Goal: Transaction & Acquisition: Purchase product/service

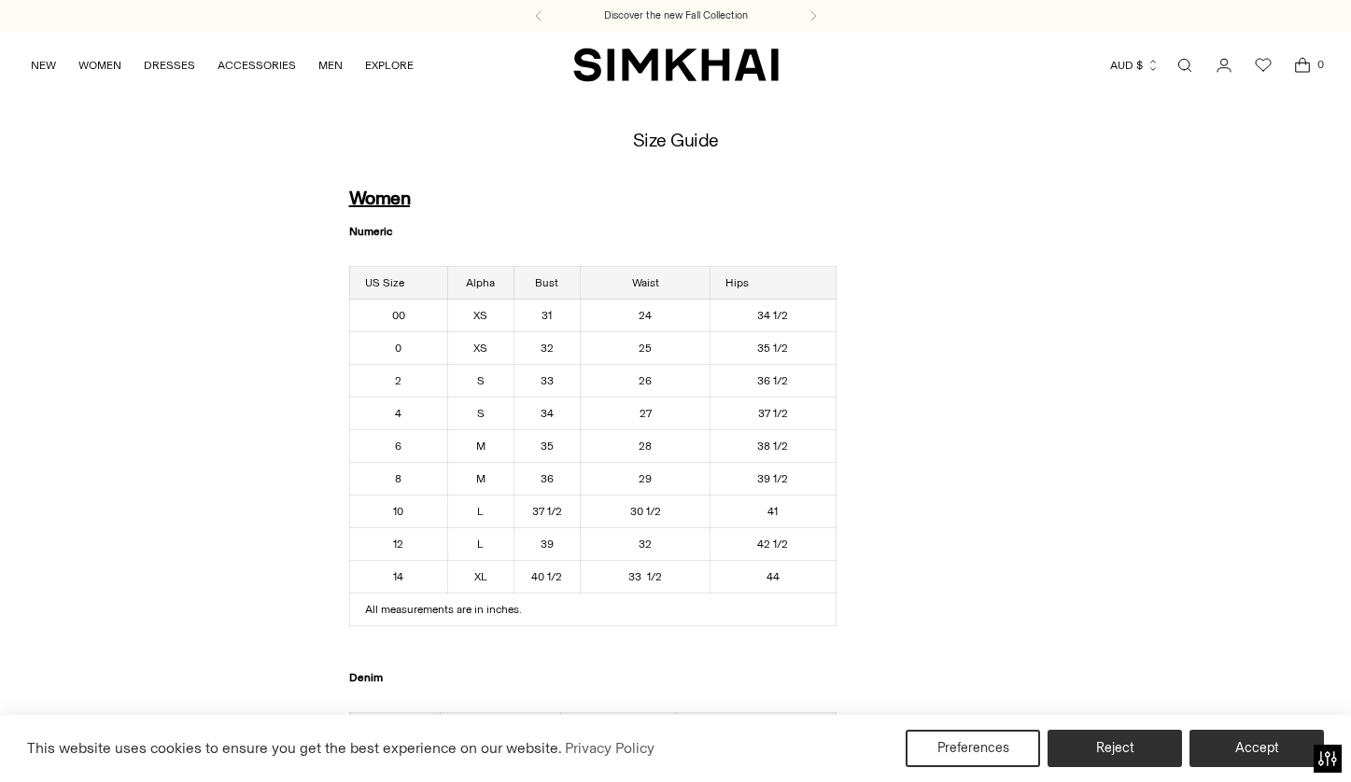
click at [1179, 66] on link "Open search modal" at bounding box center [1184, 65] width 37 height 37
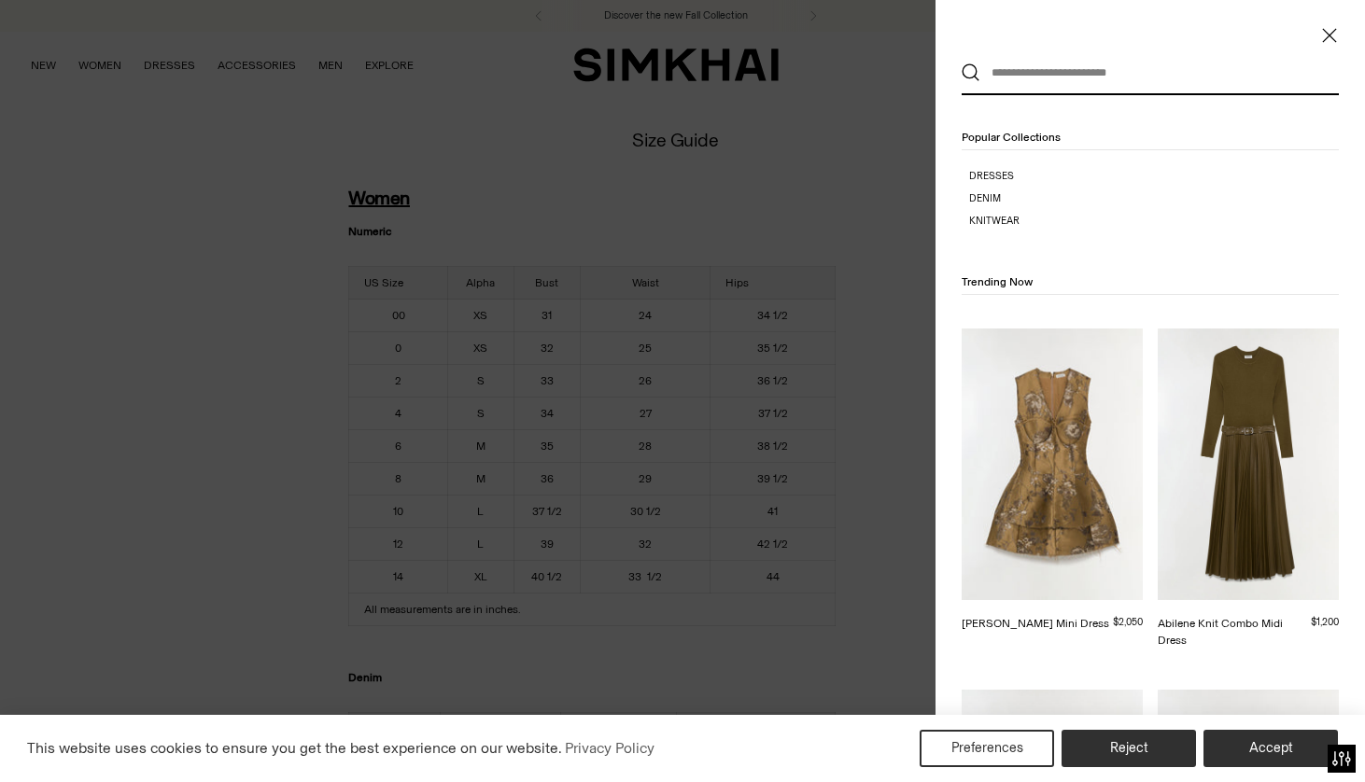
click at [1083, 71] on input "text" at bounding box center [1145, 72] width 331 height 41
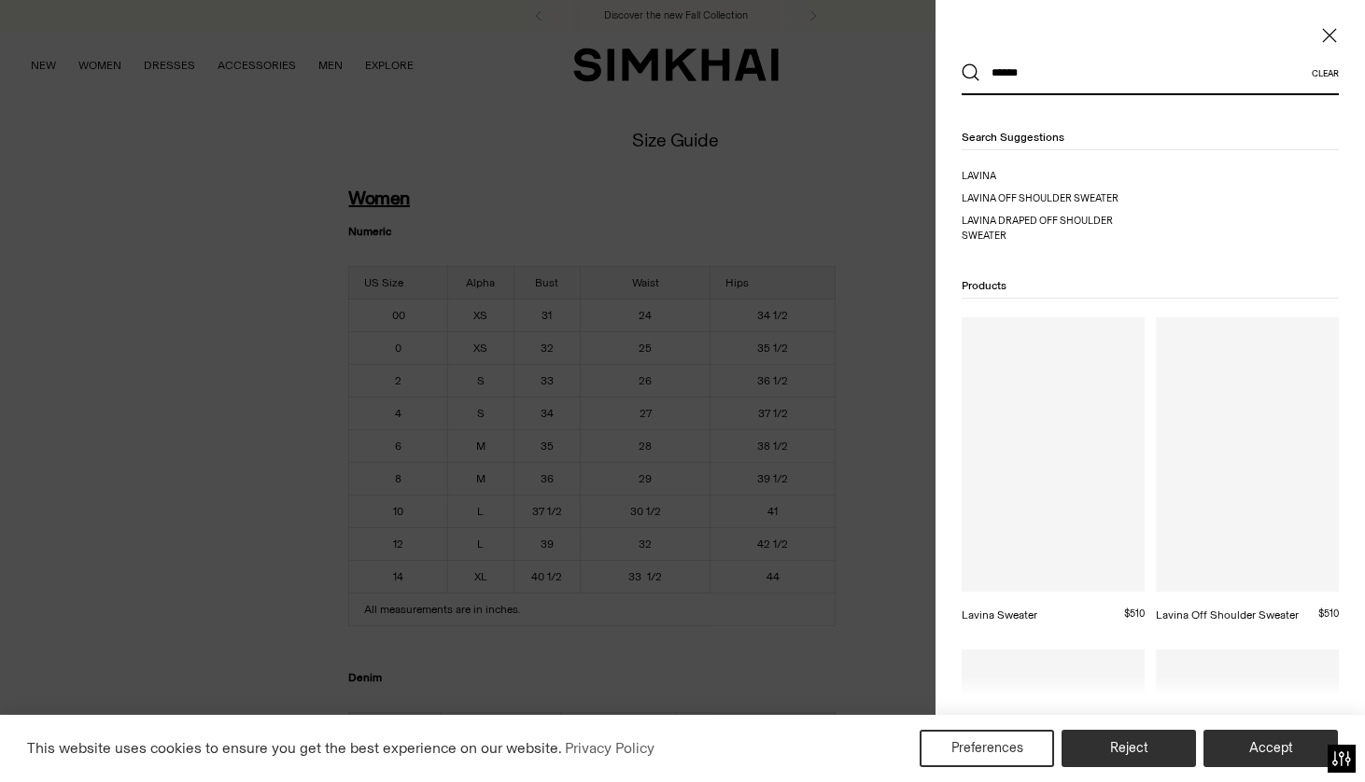
type input "******"
click at [962, 63] on button "Search" at bounding box center [971, 72] width 19 height 19
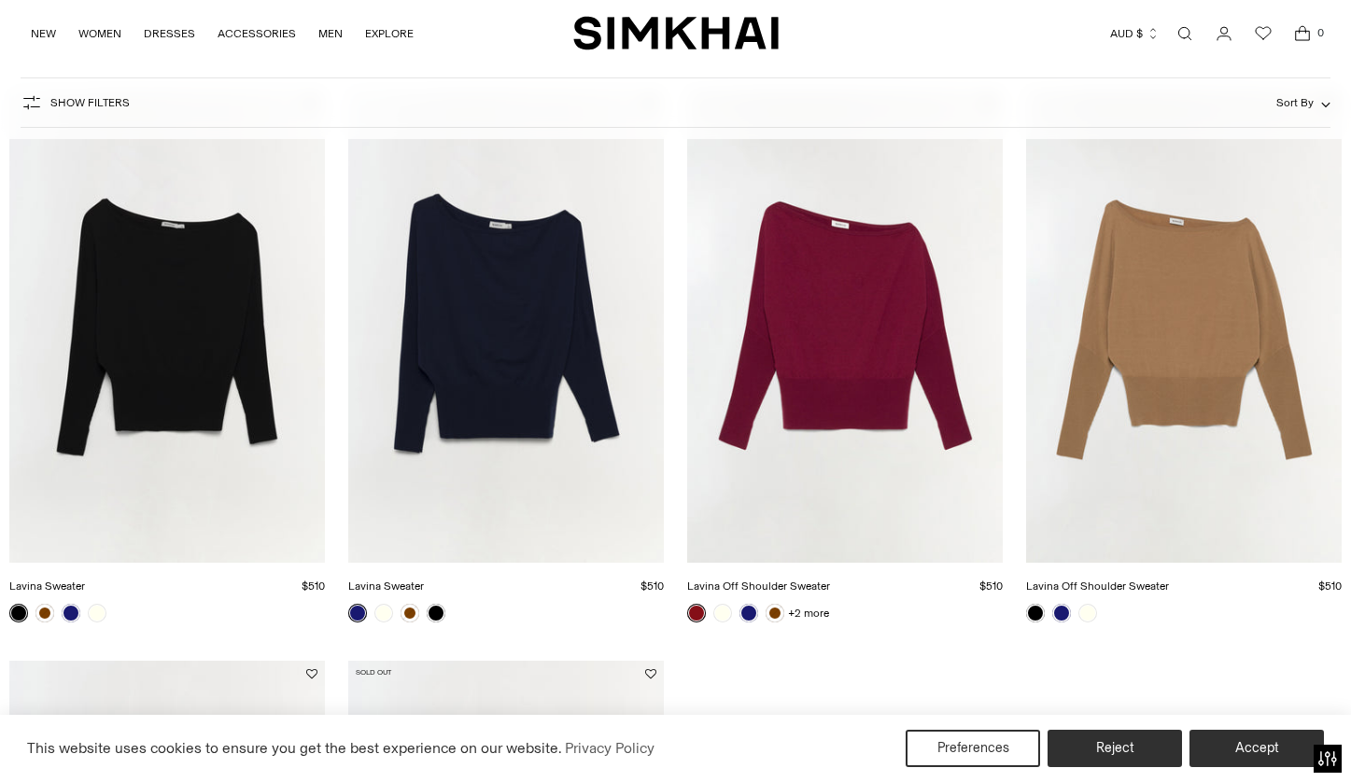
scroll to position [279, 0]
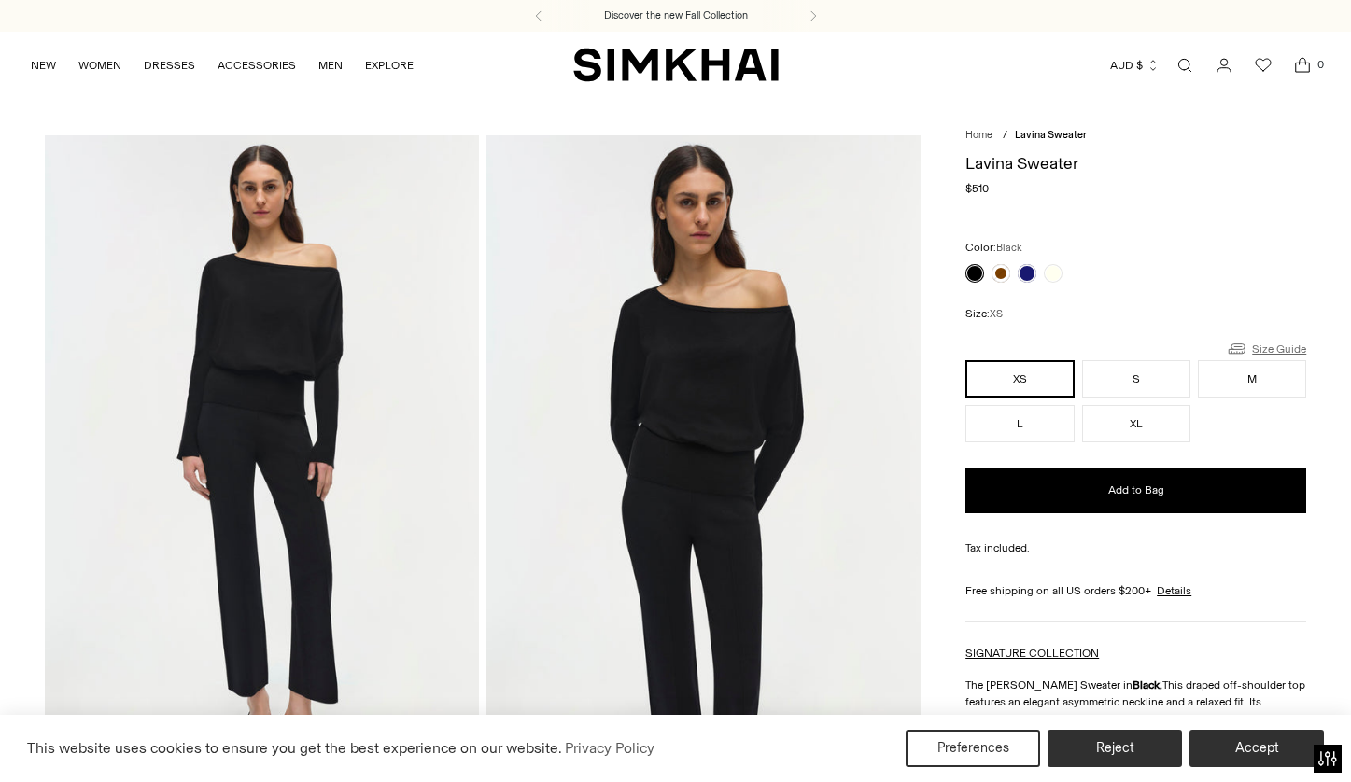
click at [1289, 352] on link "Size Guide" at bounding box center [1266, 348] width 80 height 23
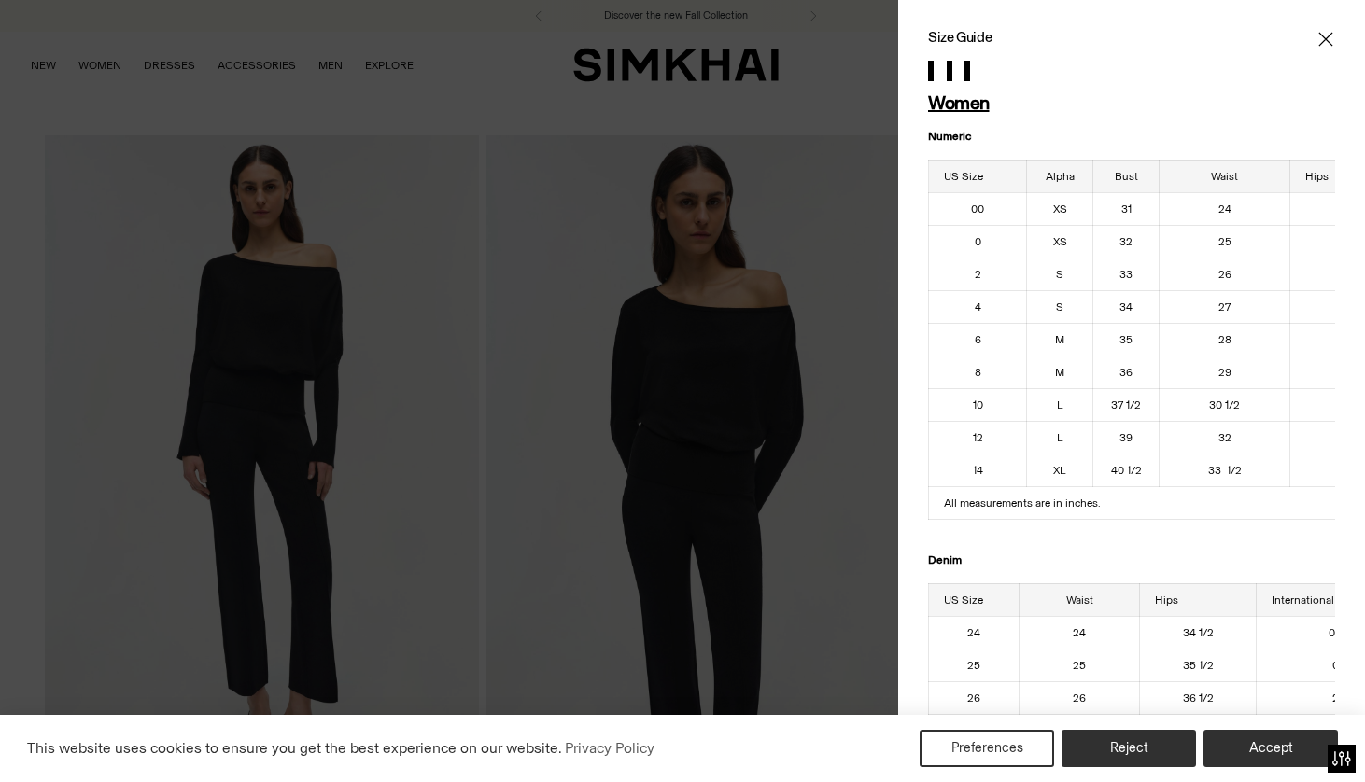
click at [675, 359] on div at bounding box center [682, 391] width 1365 height 782
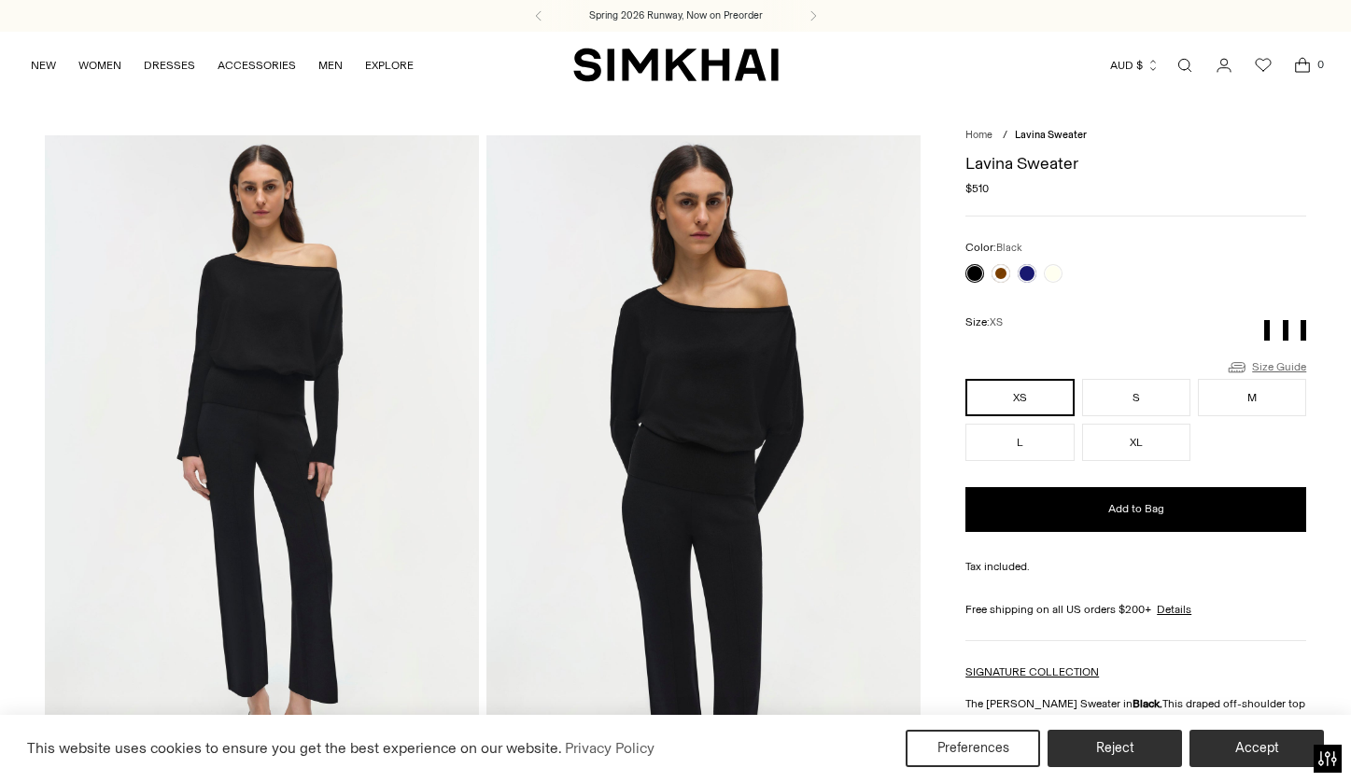
click at [1274, 368] on link "Size Guide" at bounding box center [1266, 367] width 80 height 23
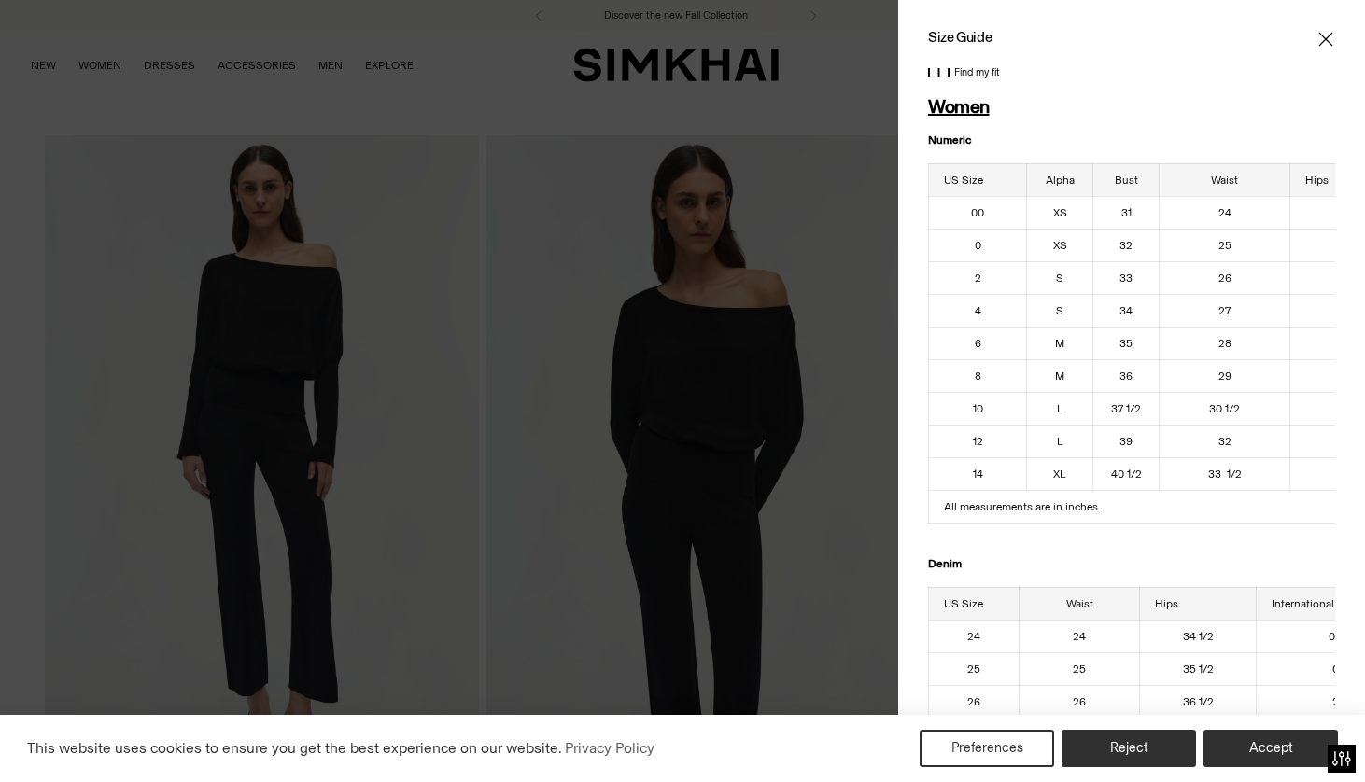
click at [877, 262] on div at bounding box center [682, 391] width 1365 height 782
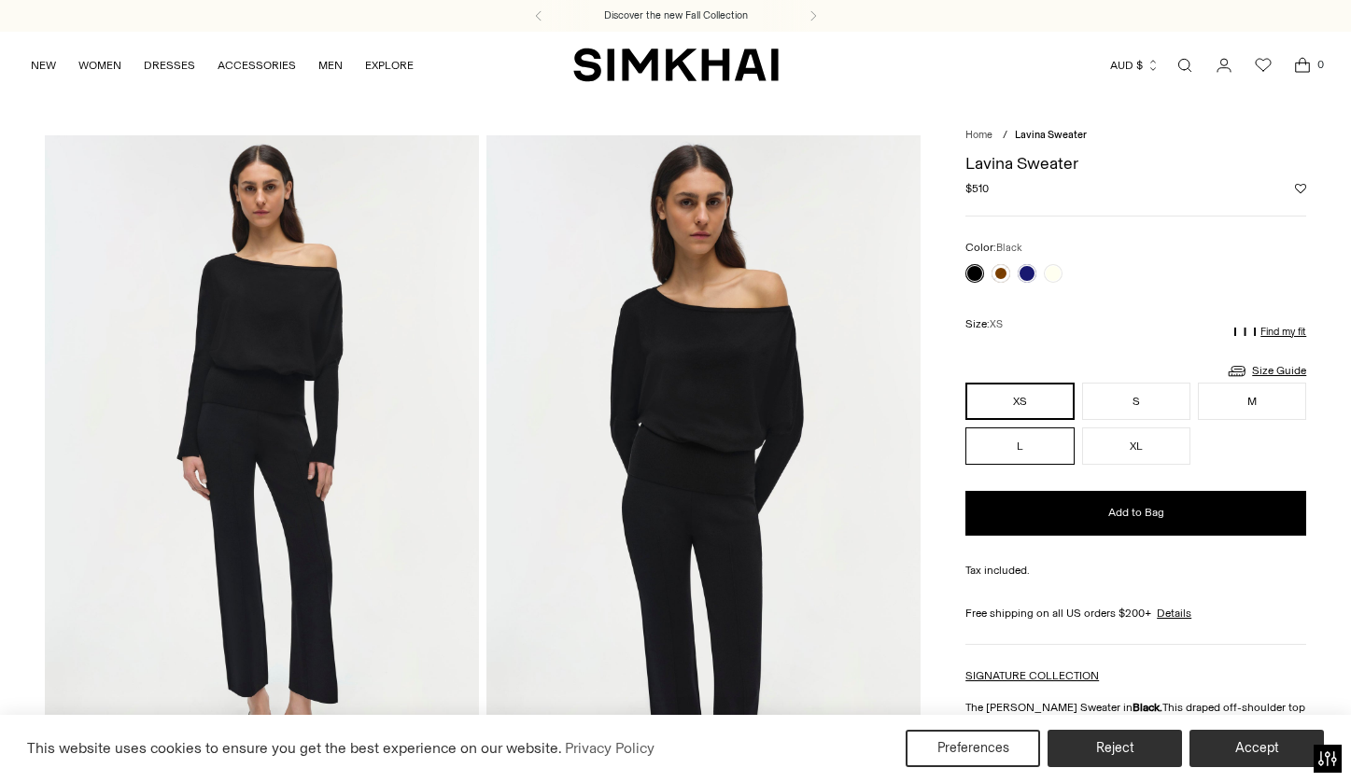
click at [1029, 442] on button "L" at bounding box center [1019, 446] width 108 height 37
